Goal: Obtain resource: Download file/media

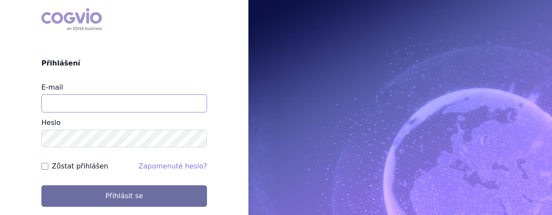
click at [127, 106] on input "E-mail" at bounding box center [124, 103] width 166 height 18
type input "jaroslava.purkertova@abbvie.com"
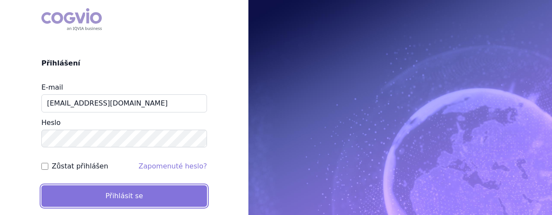
click at [127, 198] on button "Přihlásit se" at bounding box center [124, 196] width 166 height 22
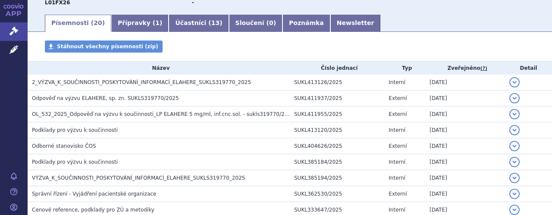
scroll to position [155, 0]
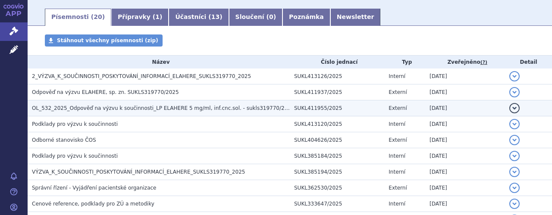
click at [100, 107] on span "OL_532_2025_Odpověď na výzvu k součinnosti_LP ELAHERE 5 mg/ml, inf.cnc.sol. - s…" at bounding box center [163, 108] width 263 height 6
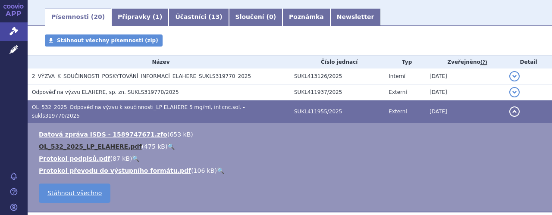
click at [100, 143] on link "OL_532_2025_LP_ELAHERE.pdf" at bounding box center [90, 146] width 103 height 7
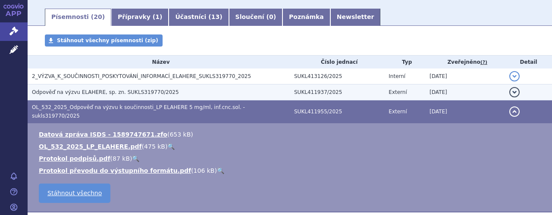
click at [110, 90] on span "Odpověď na výzvu ELAHERE, sp. zn. SUKLS319770/2025" at bounding box center [105, 92] width 147 height 6
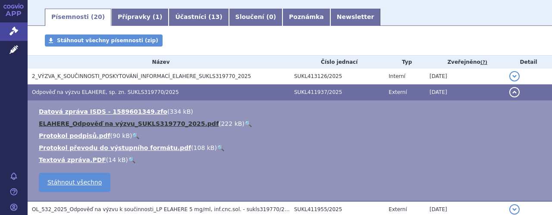
click at [117, 125] on link "ELAHERE_Odpověď na výzvu_SUKLS319770_2025.pdf" at bounding box center [129, 123] width 180 height 7
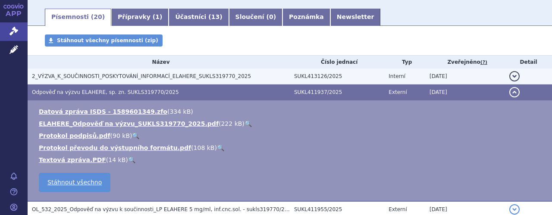
click at [177, 76] on span "2_VÝZVA_K_SOUČINNOSTI_POSKYTOVÁNÍ_INFORMACÍ_ELAHERE_SUKLS319770_2025" at bounding box center [141, 76] width 219 height 6
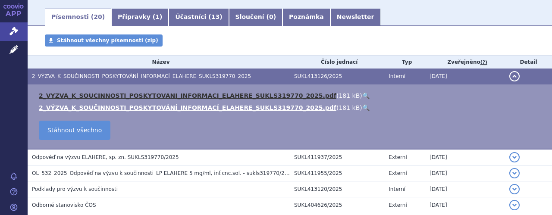
click at [181, 96] on link "2_VYZVA_K_SOUCINNOSTI_POSKYTOVANI_INFORMACI_ELAHERE_SUKLS319770_2025.pdf" at bounding box center [187, 95] width 297 height 7
